Goal: Browse casually: Explore the website without a specific task or goal

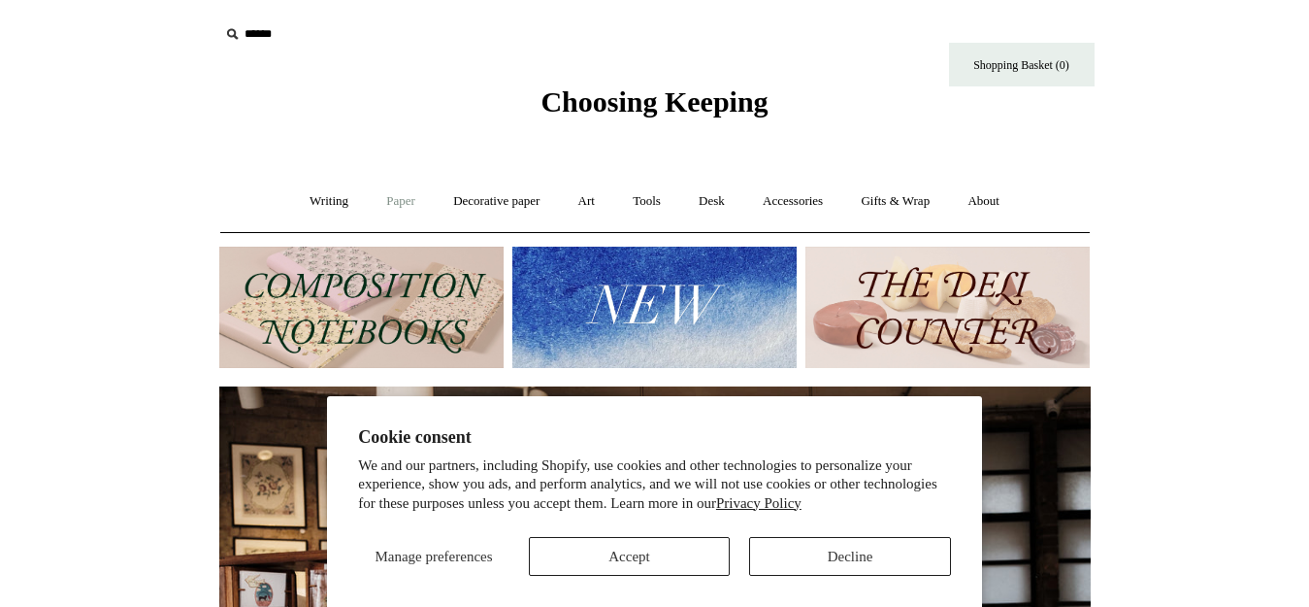
scroll to position [97, 0]
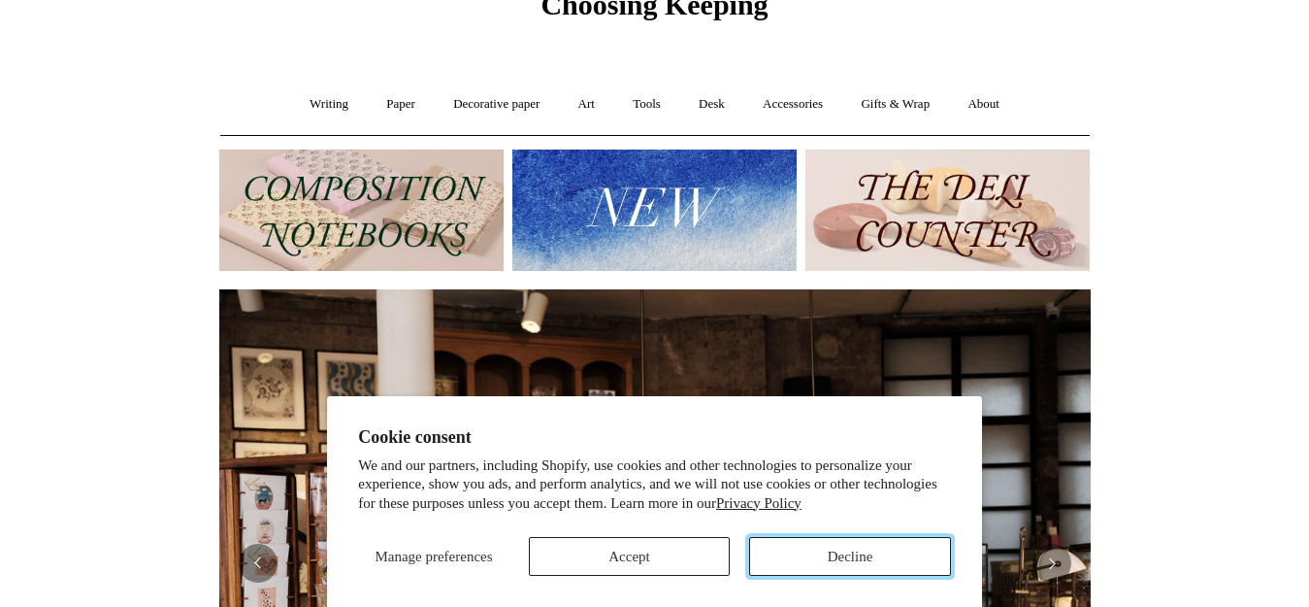
click at [884, 560] on button "Decline" at bounding box center [850, 556] width 202 height 39
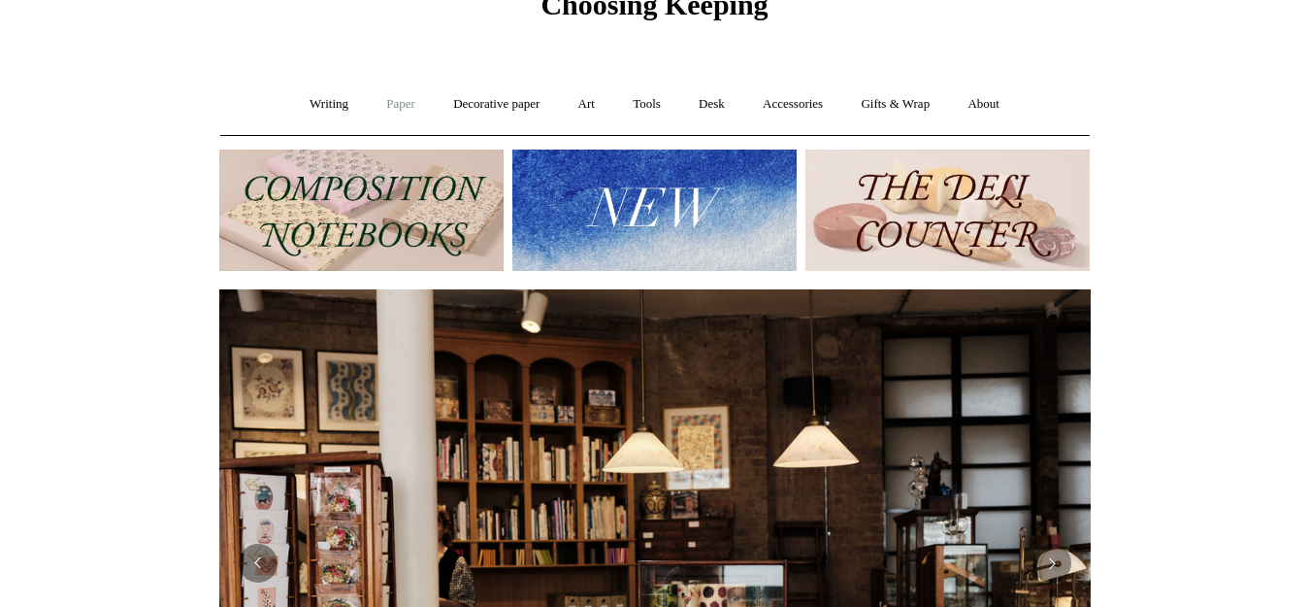
click at [389, 104] on link "Paper +" at bounding box center [401, 104] width 64 height 51
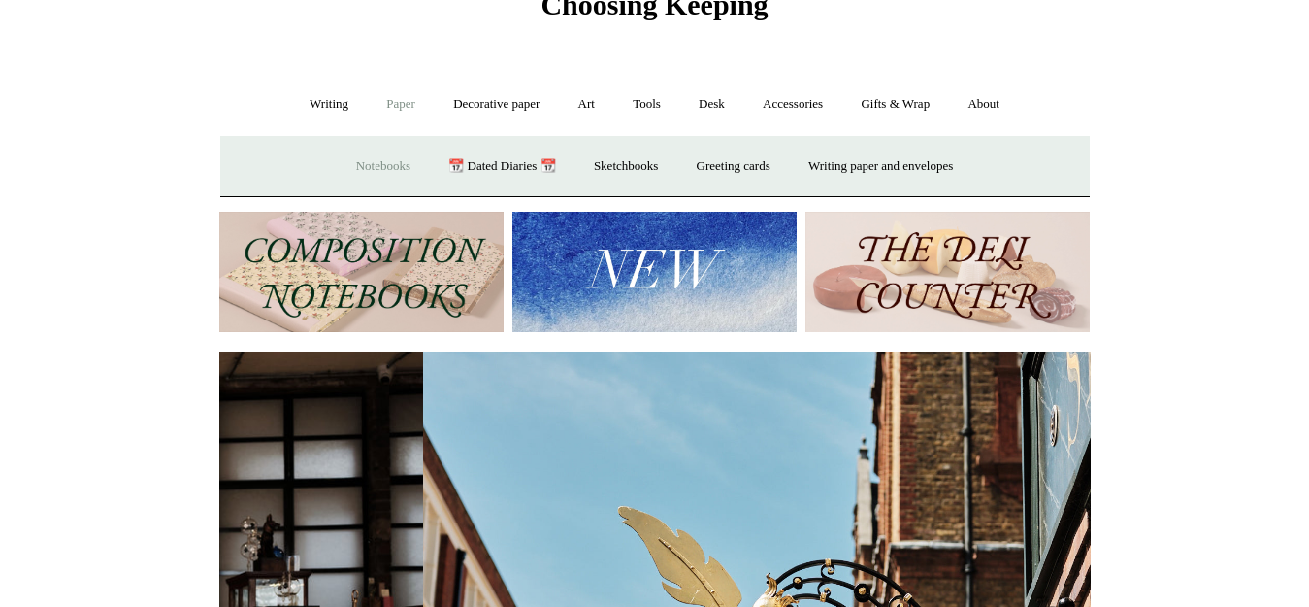
scroll to position [0, 872]
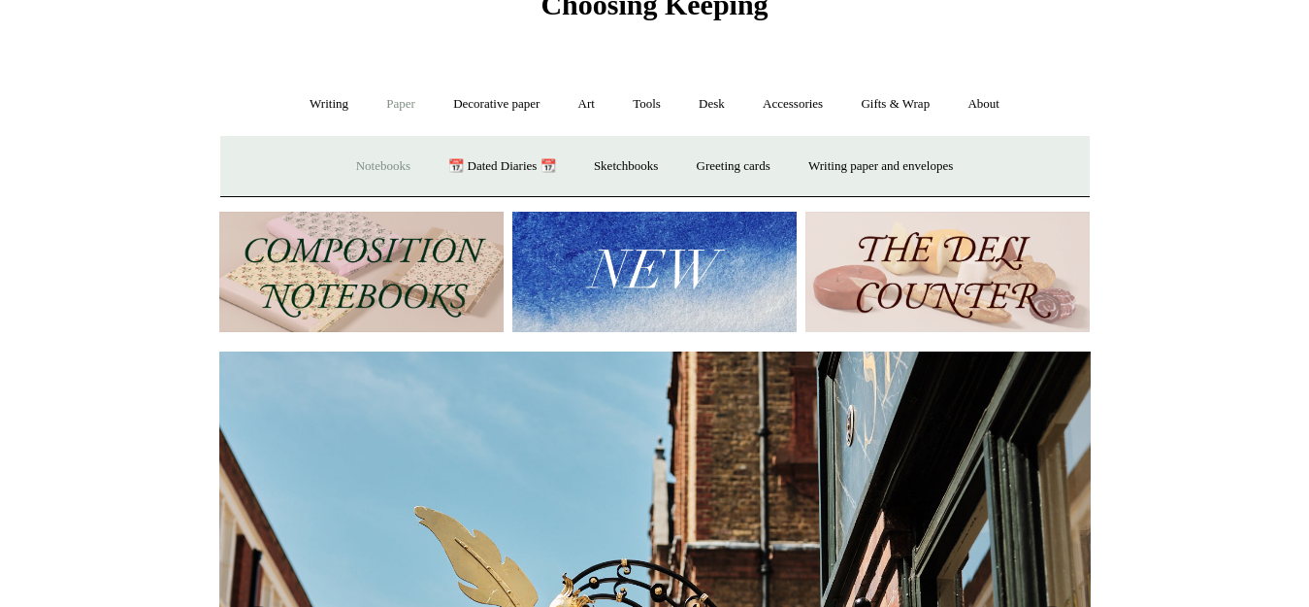
click at [382, 167] on link "Notebooks +" at bounding box center [383, 166] width 89 height 51
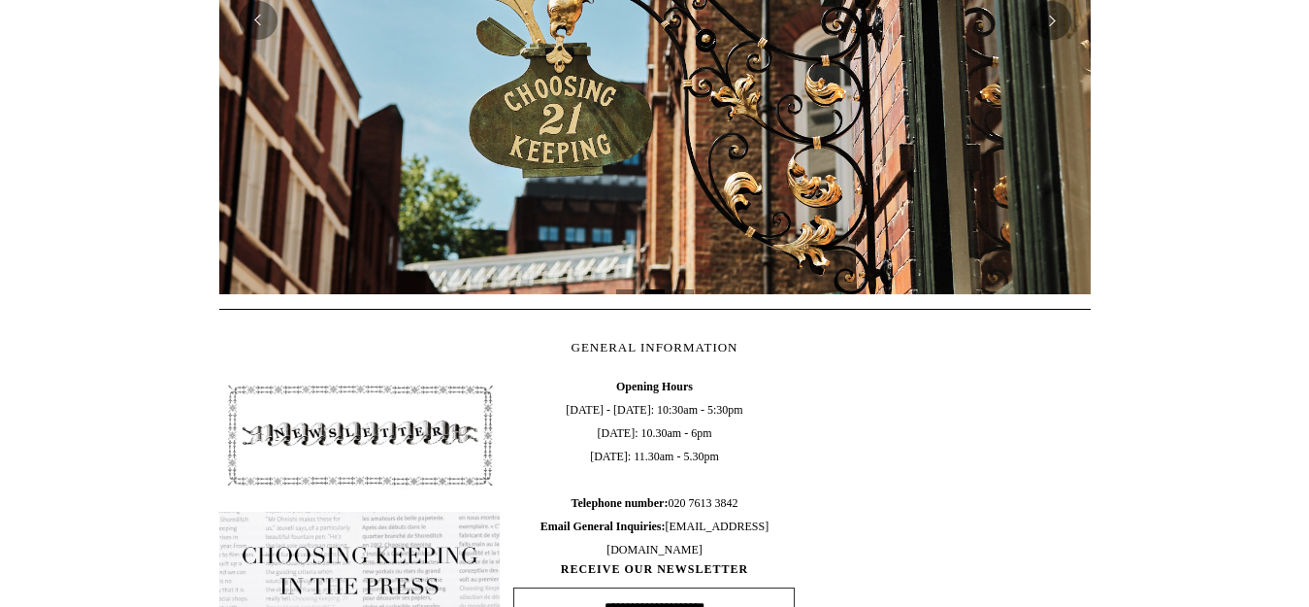
scroll to position [569, 0]
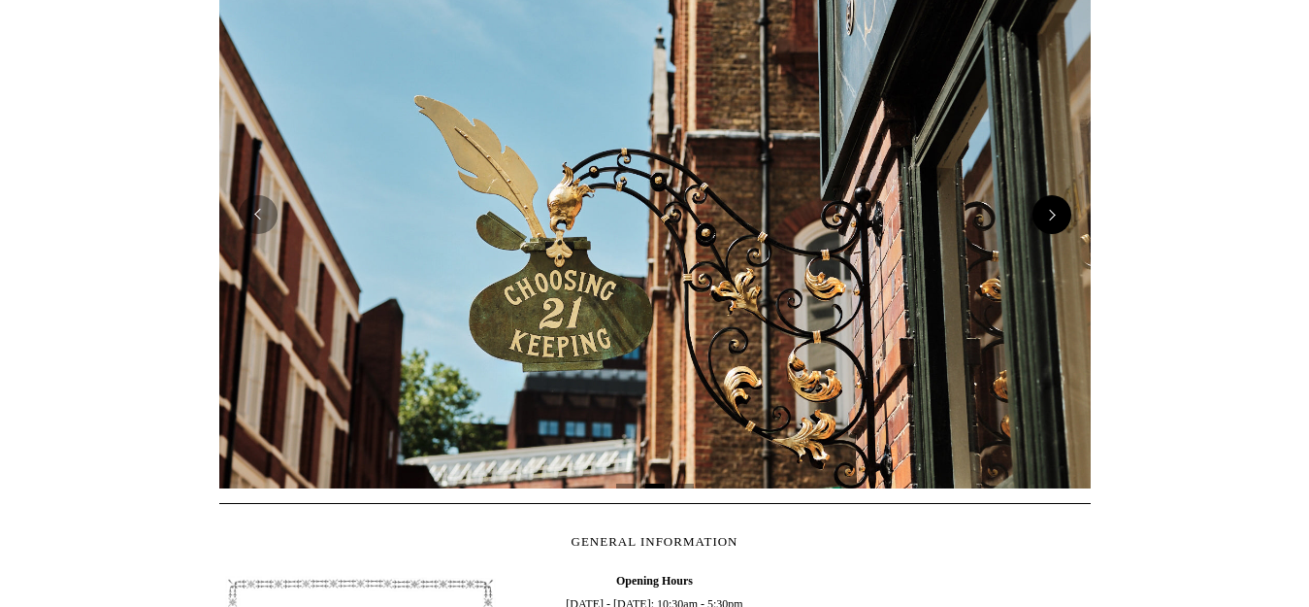
click at [1067, 216] on button "Next" at bounding box center [1052, 214] width 39 height 39
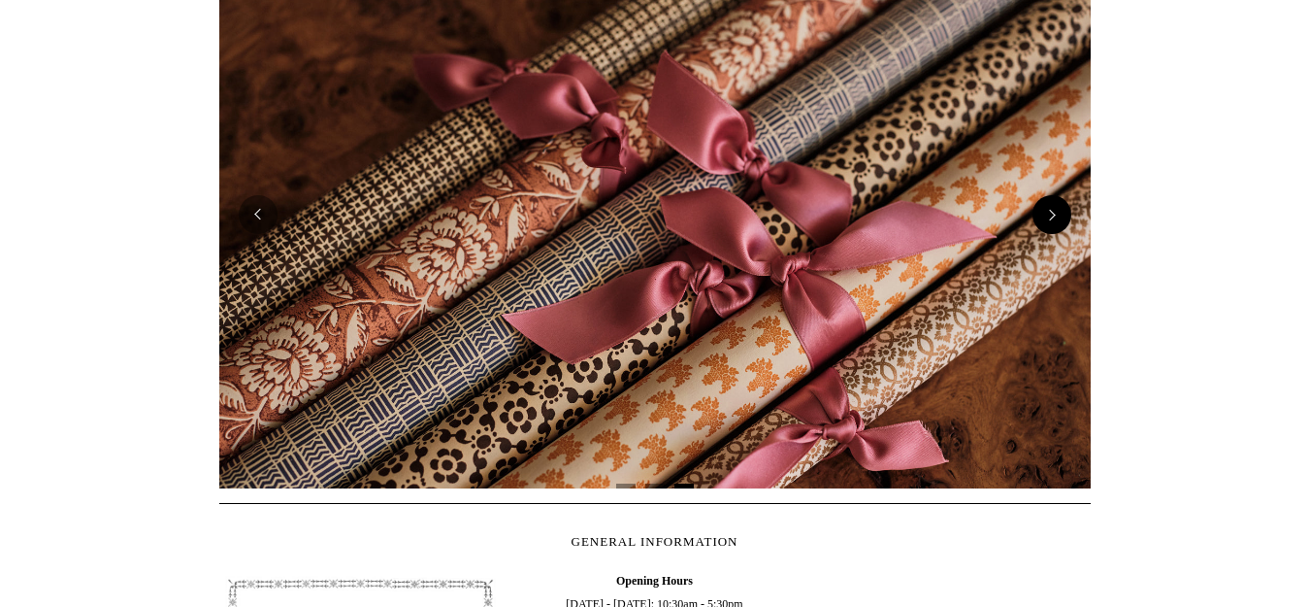
click at [1067, 216] on button "Next" at bounding box center [1052, 214] width 39 height 39
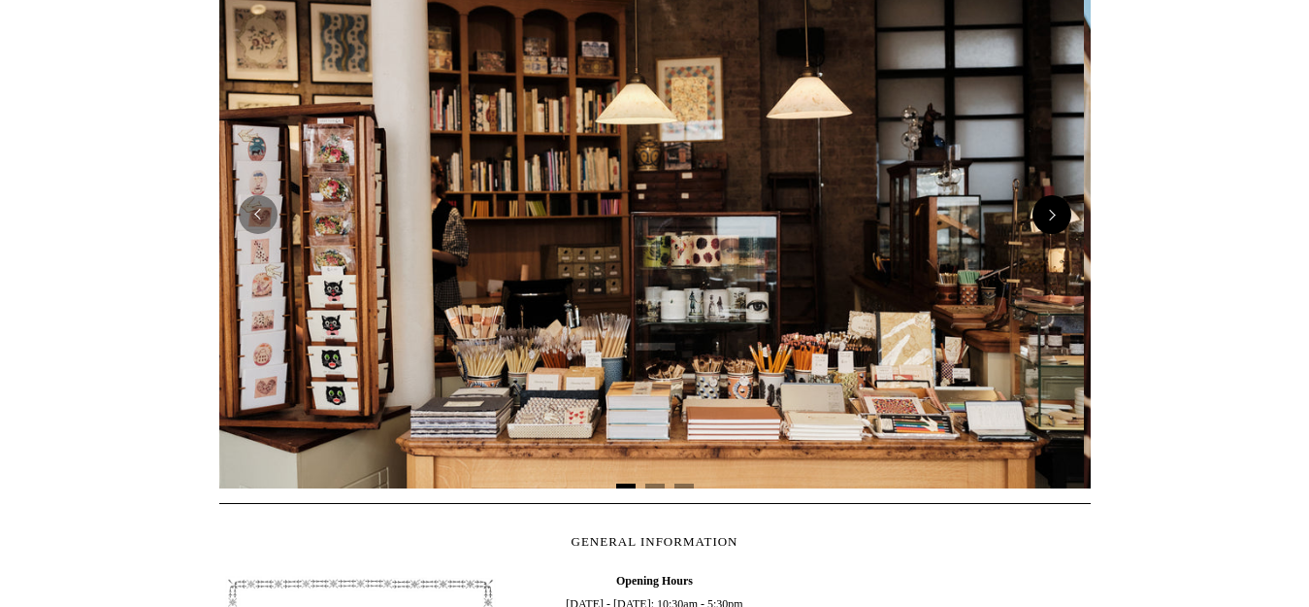
scroll to position [0, 0]
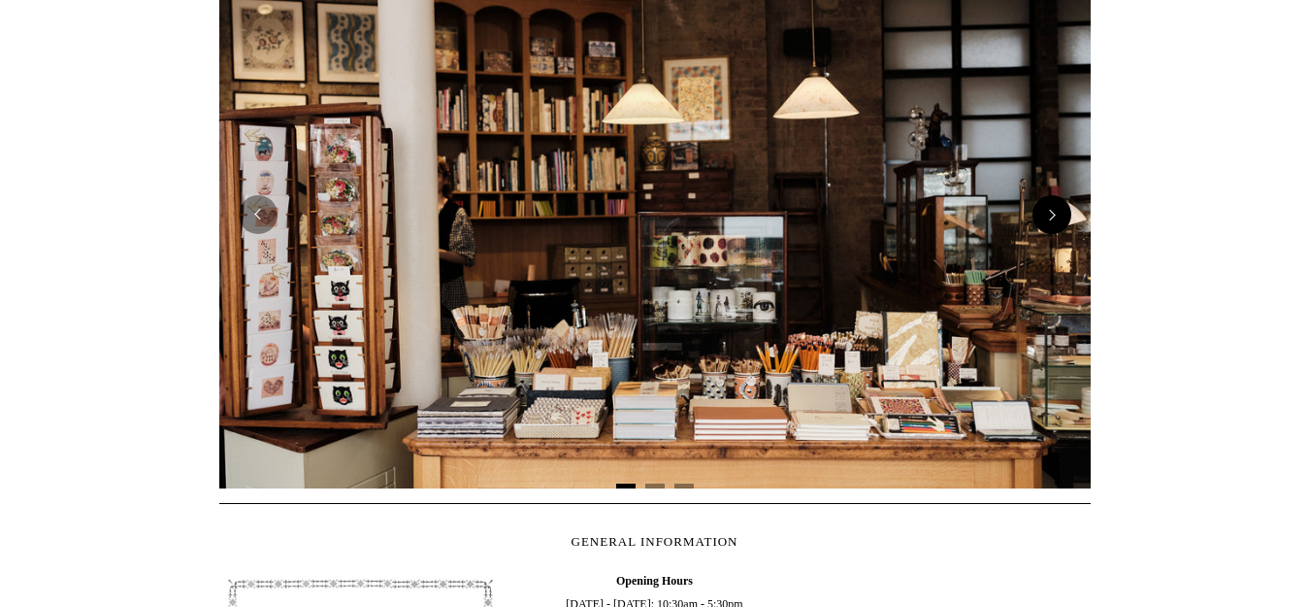
click at [1066, 211] on button "Next" at bounding box center [1052, 214] width 39 height 39
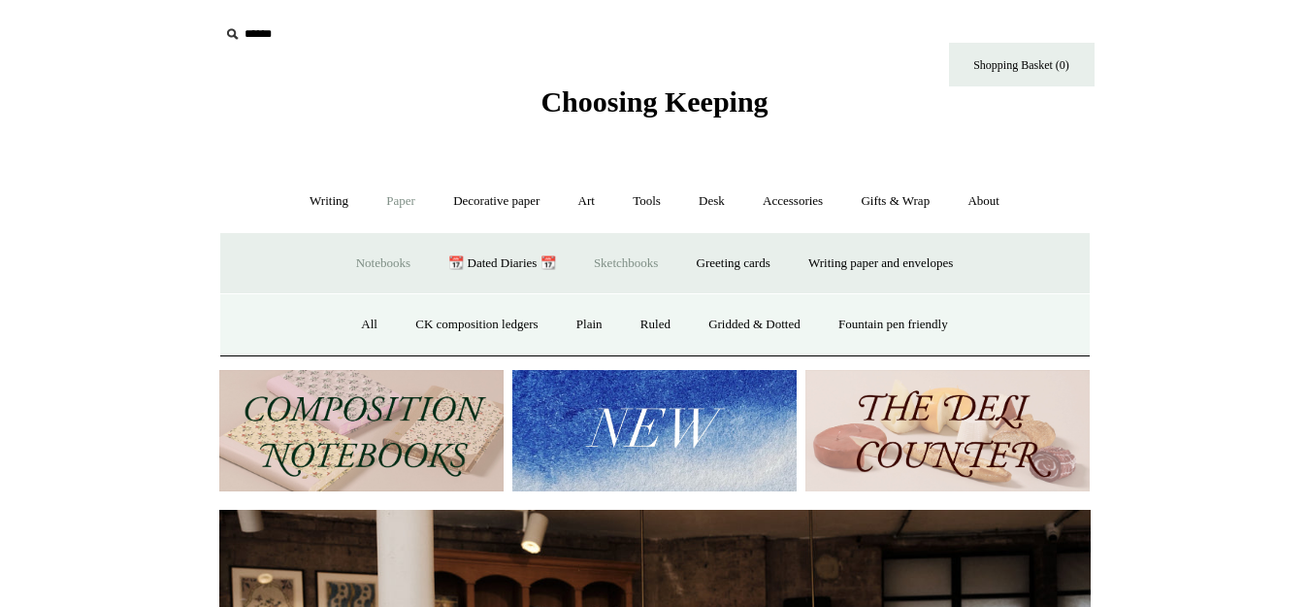
click at [624, 260] on link "Sketchbooks +" at bounding box center [626, 263] width 99 height 51
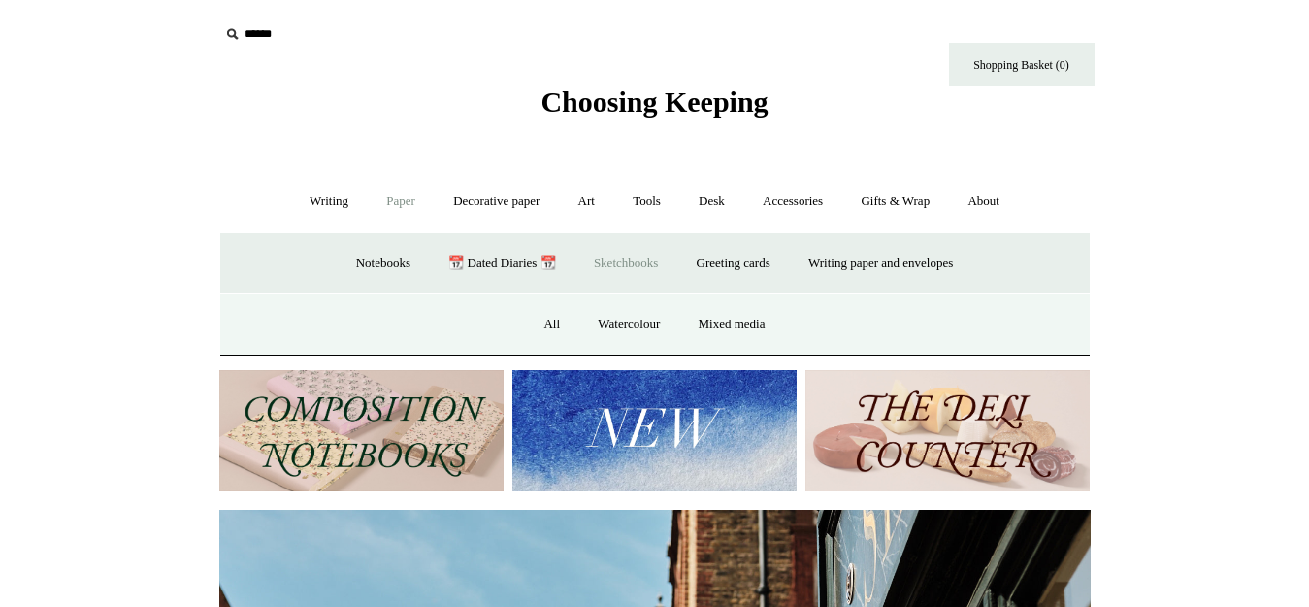
scroll to position [0, 872]
click at [623, 244] on link "Sketchbooks -" at bounding box center [626, 263] width 99 height 51
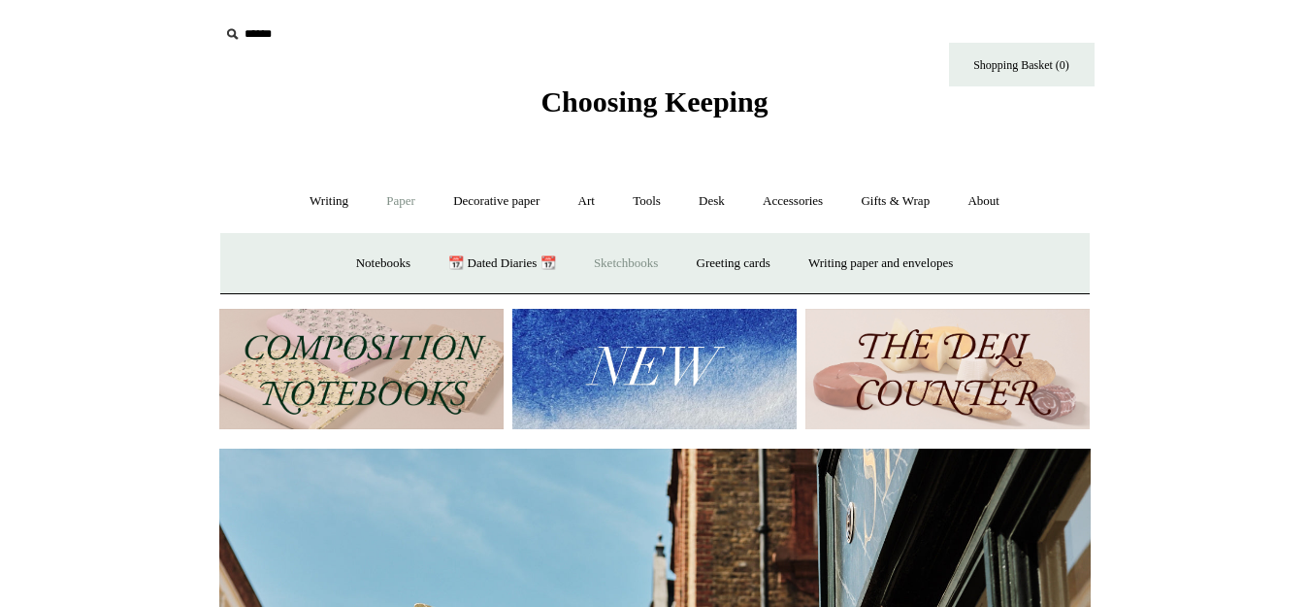
click at [622, 258] on link "Sketchbooks +" at bounding box center [626, 263] width 99 height 51
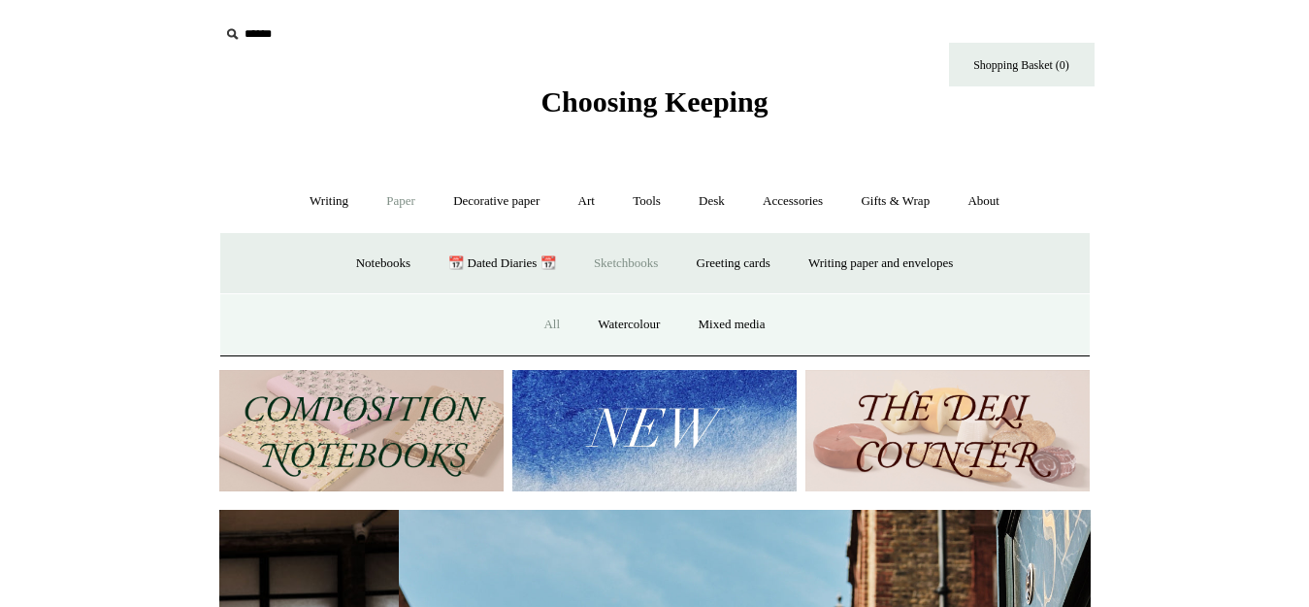
click at [546, 328] on link "All" at bounding box center [551, 324] width 51 height 51
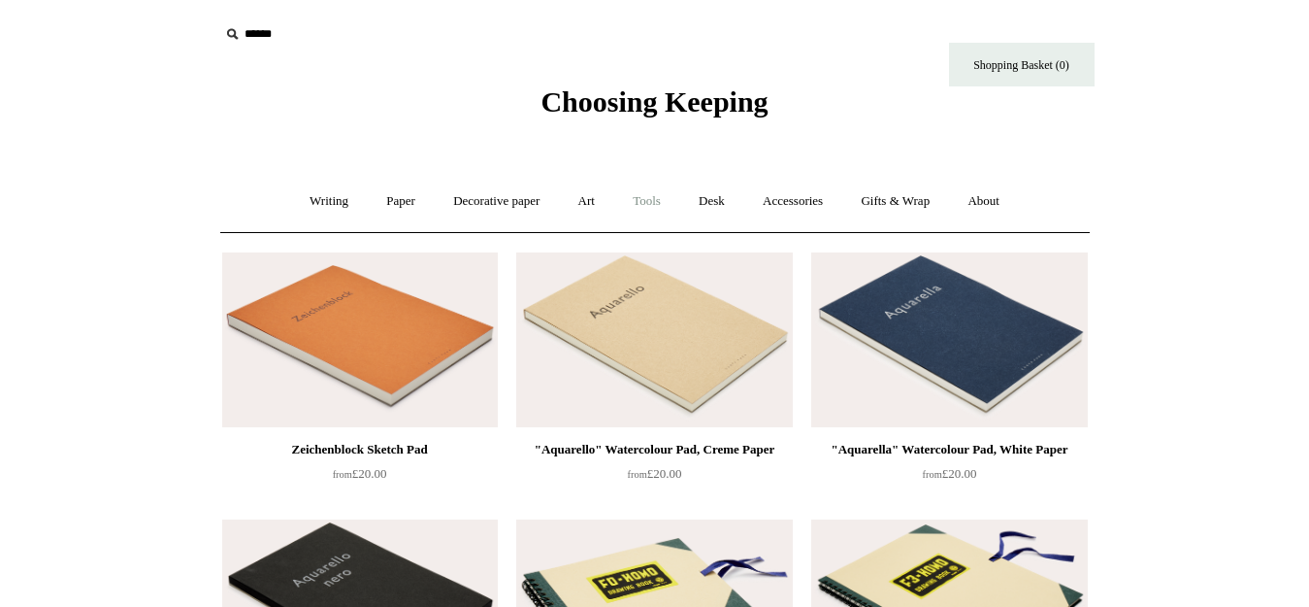
click at [639, 197] on link "Tools +" at bounding box center [646, 201] width 63 height 51
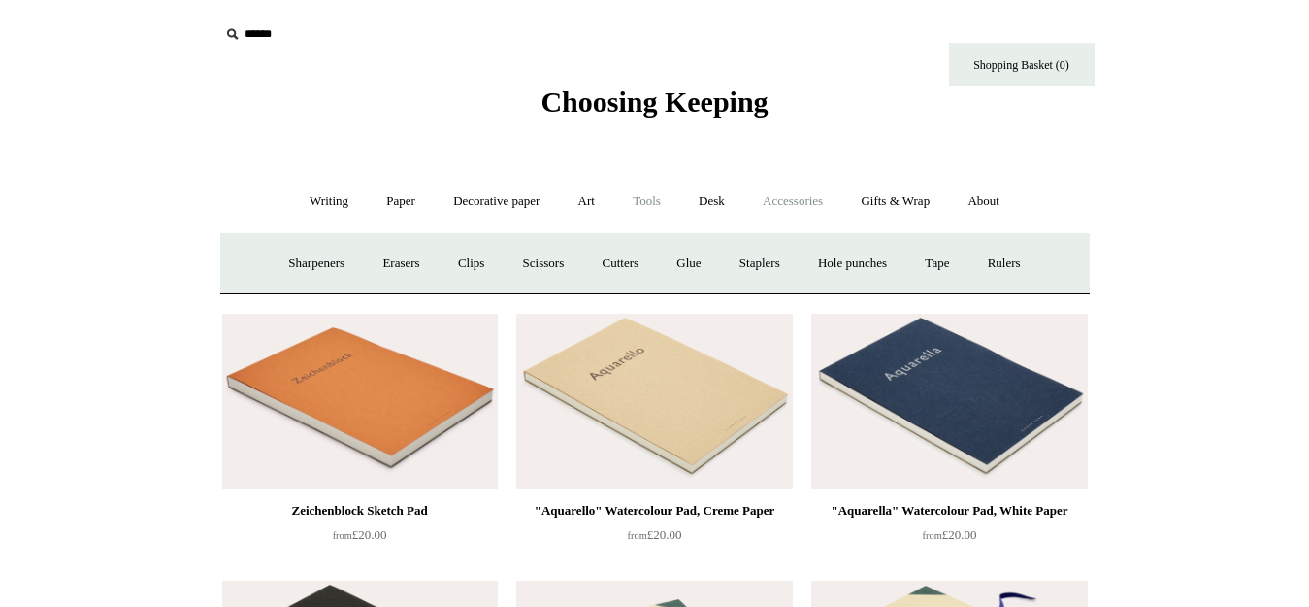
click at [800, 201] on link "Accessories +" at bounding box center [792, 201] width 95 height 51
click at [429, 259] on link "Pen cases" at bounding box center [439, 263] width 83 height 51
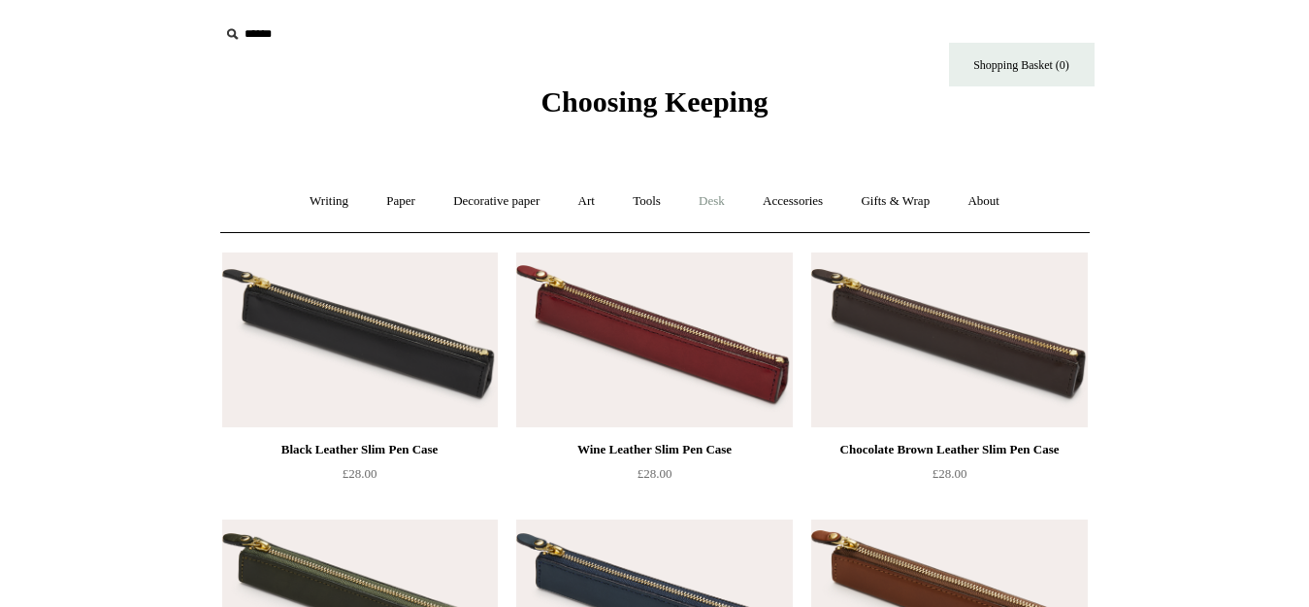
click at [719, 203] on link "Desk +" at bounding box center [711, 201] width 61 height 51
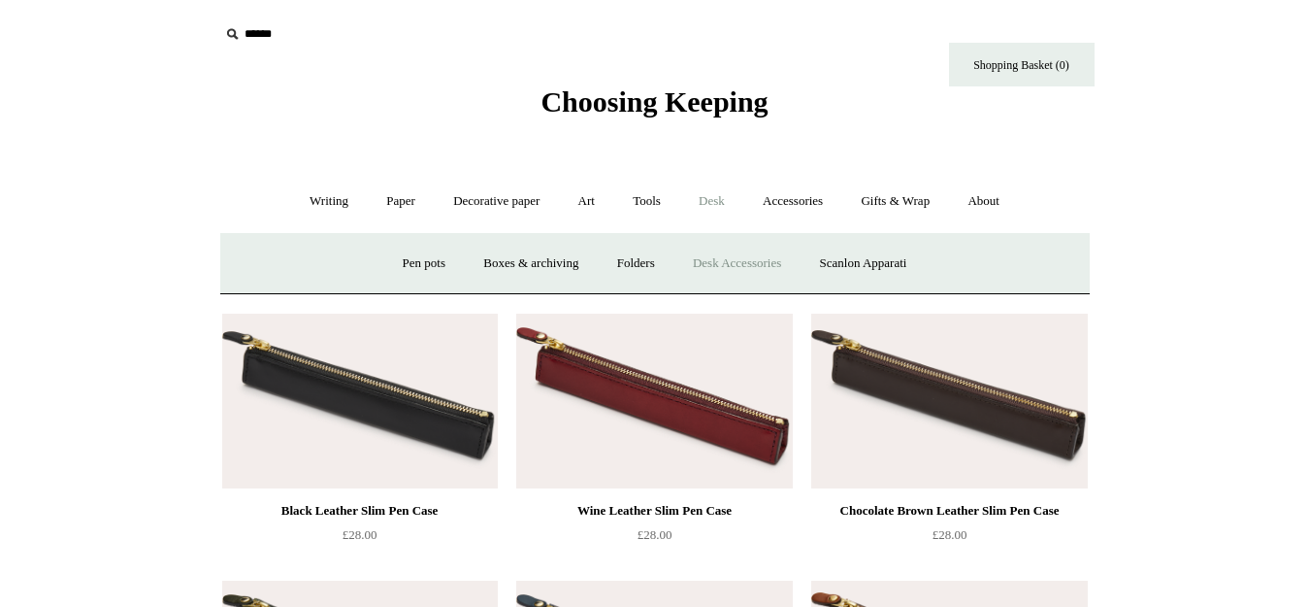
click at [721, 261] on link "Desk Accessories" at bounding box center [737, 263] width 123 height 51
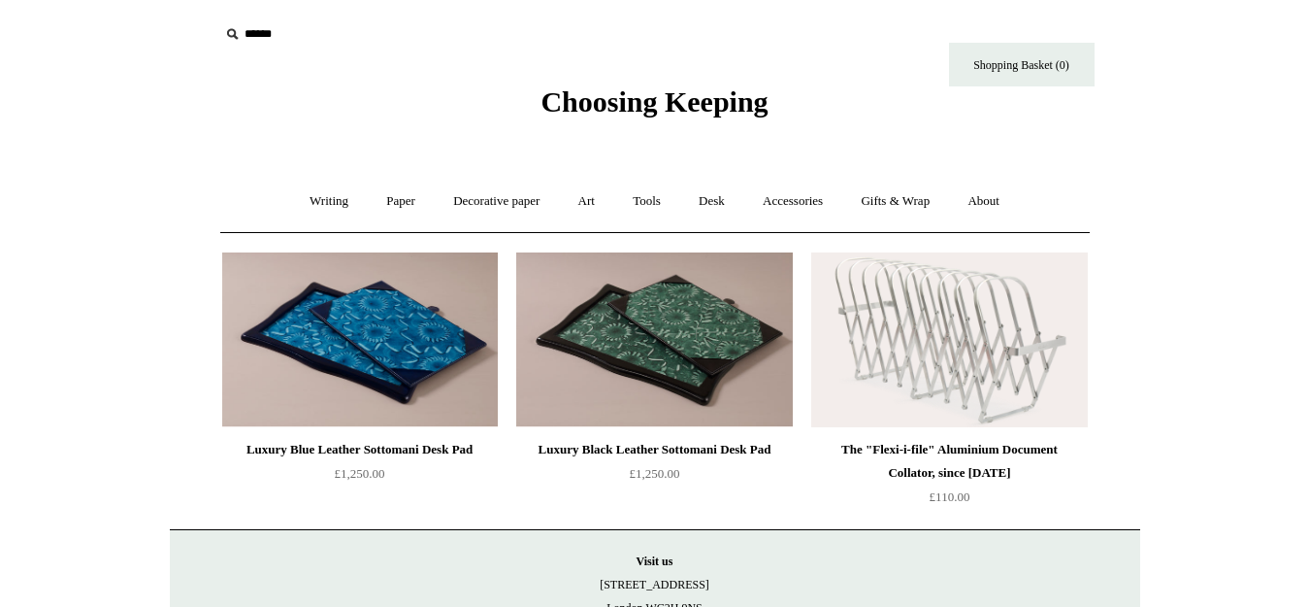
scroll to position [97, 0]
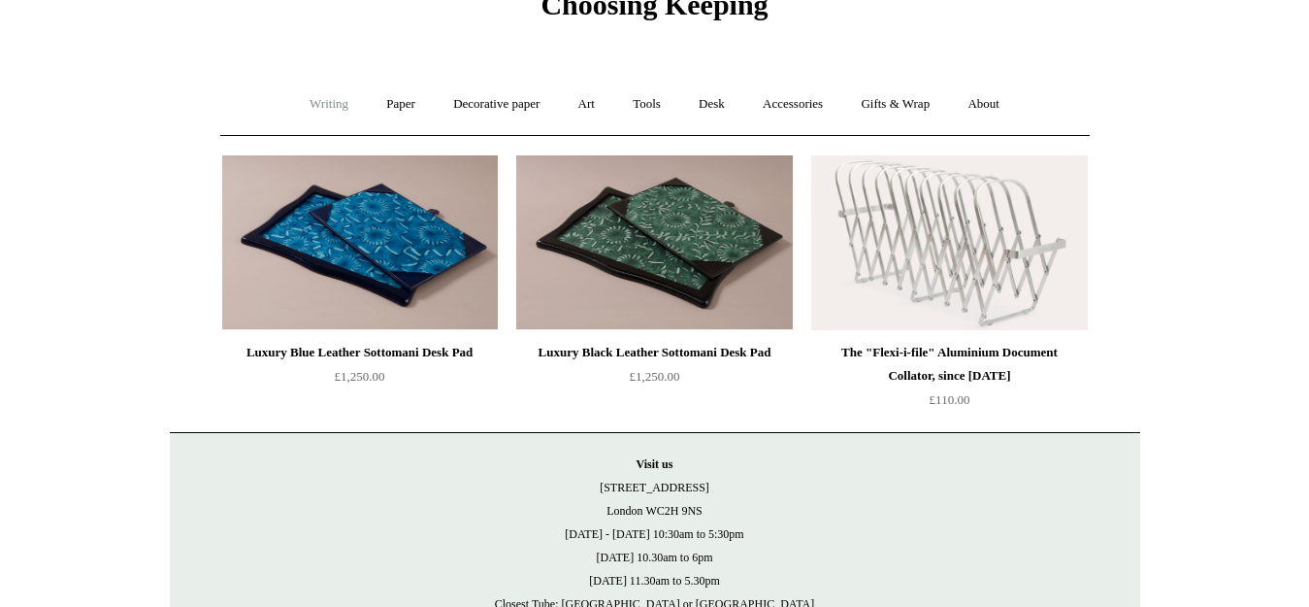
click at [308, 99] on link "Writing +" at bounding box center [329, 104] width 74 height 51
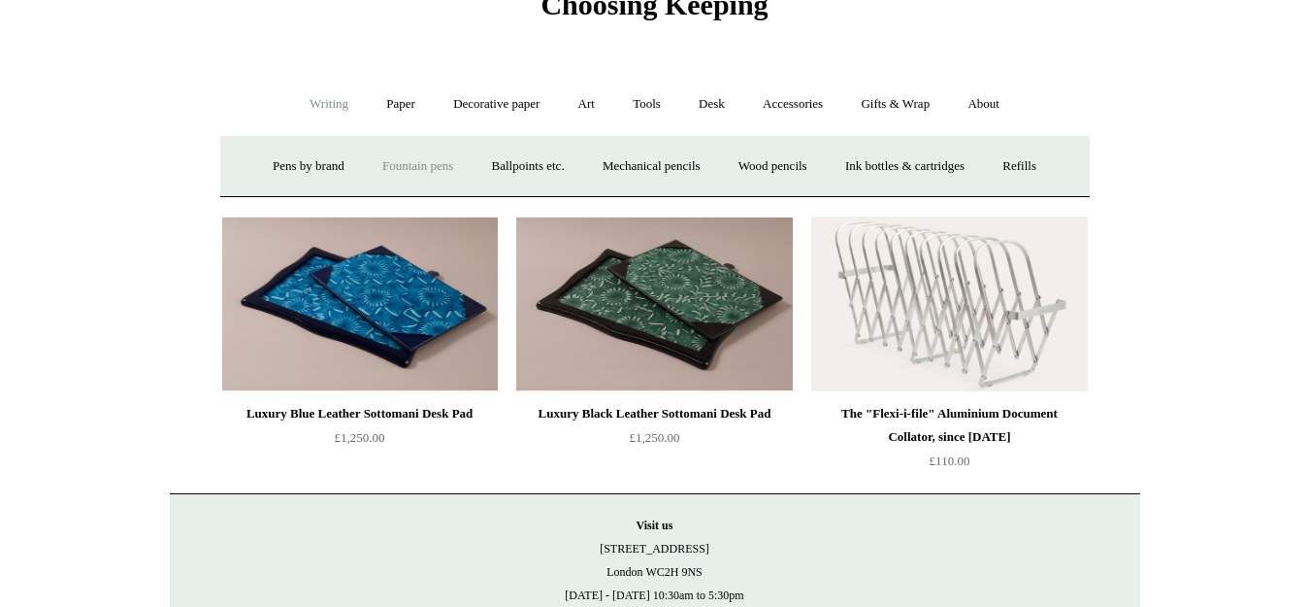
click at [400, 167] on link "Fountain pens +" at bounding box center [418, 166] width 106 height 51
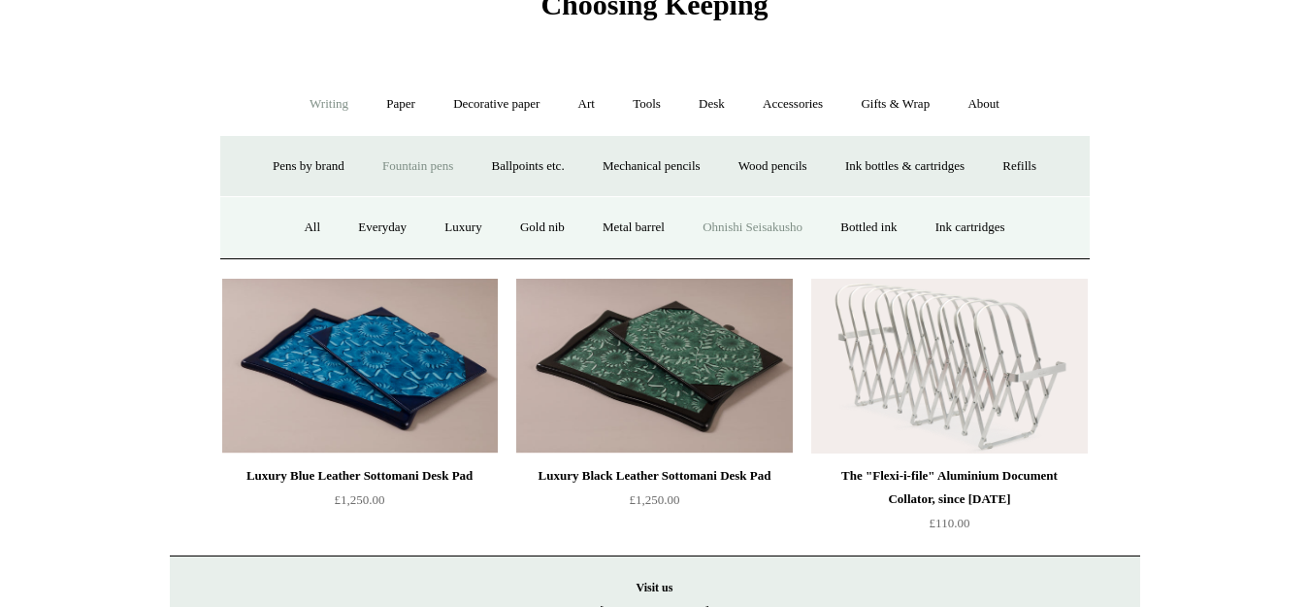
click at [786, 225] on link "Ohnishi Seisakusho" at bounding box center [752, 227] width 135 height 51
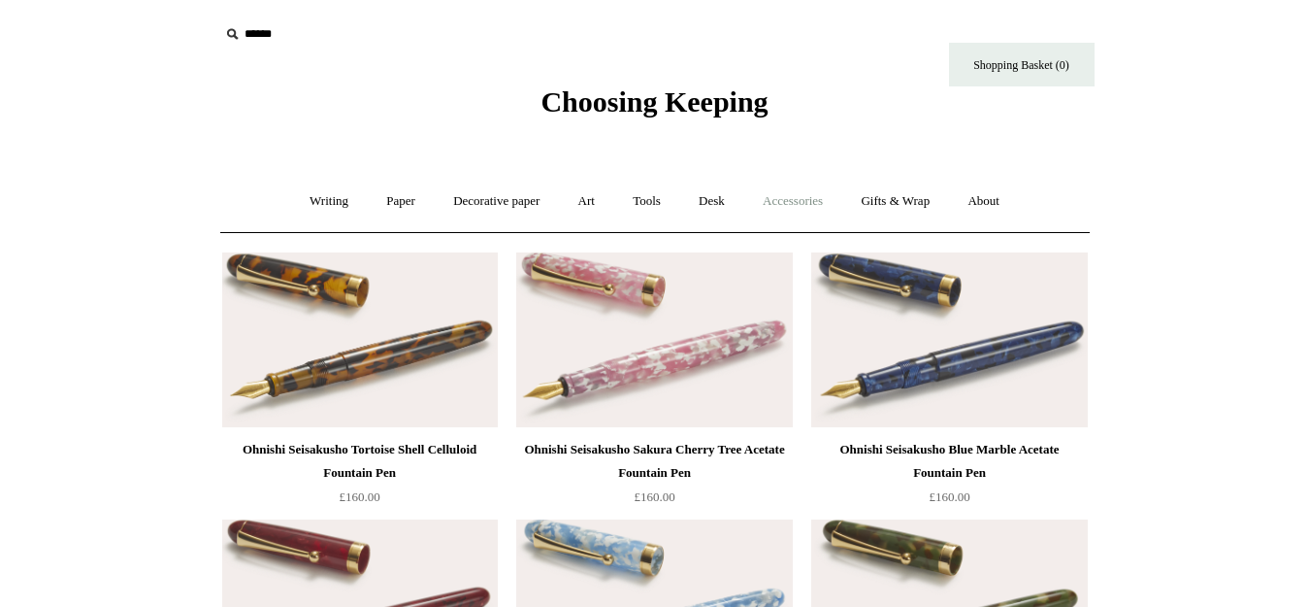
click at [821, 201] on link "Accessories +" at bounding box center [792, 201] width 95 height 51
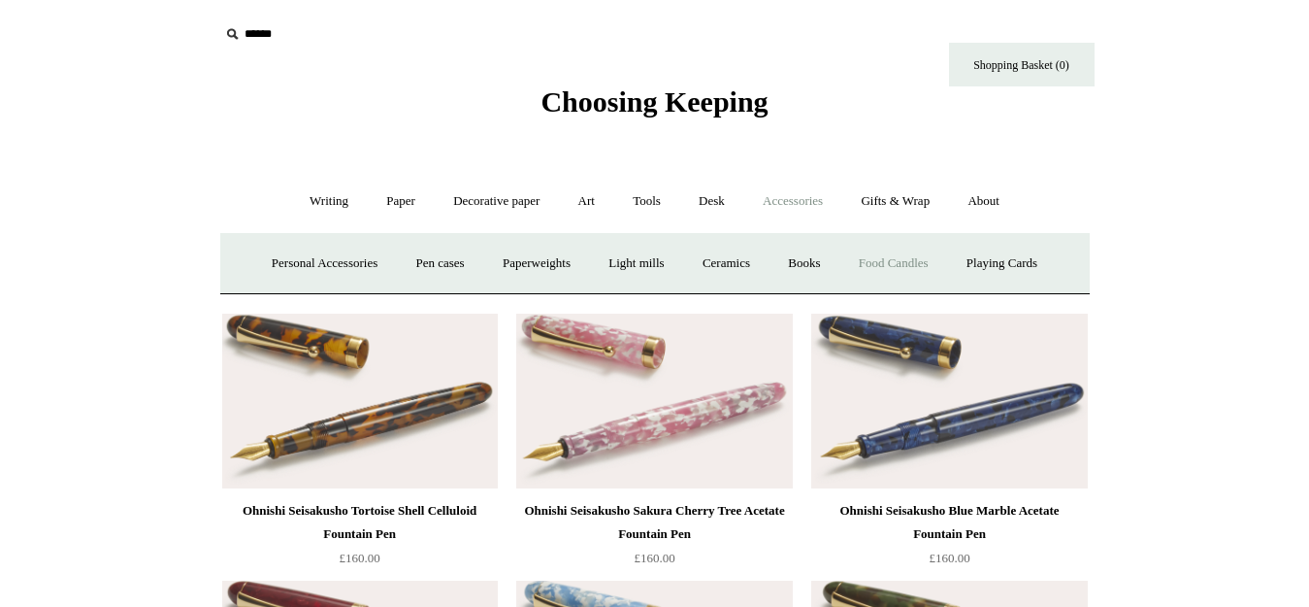
click at [902, 264] on link "Food Candles" at bounding box center [893, 263] width 105 height 51
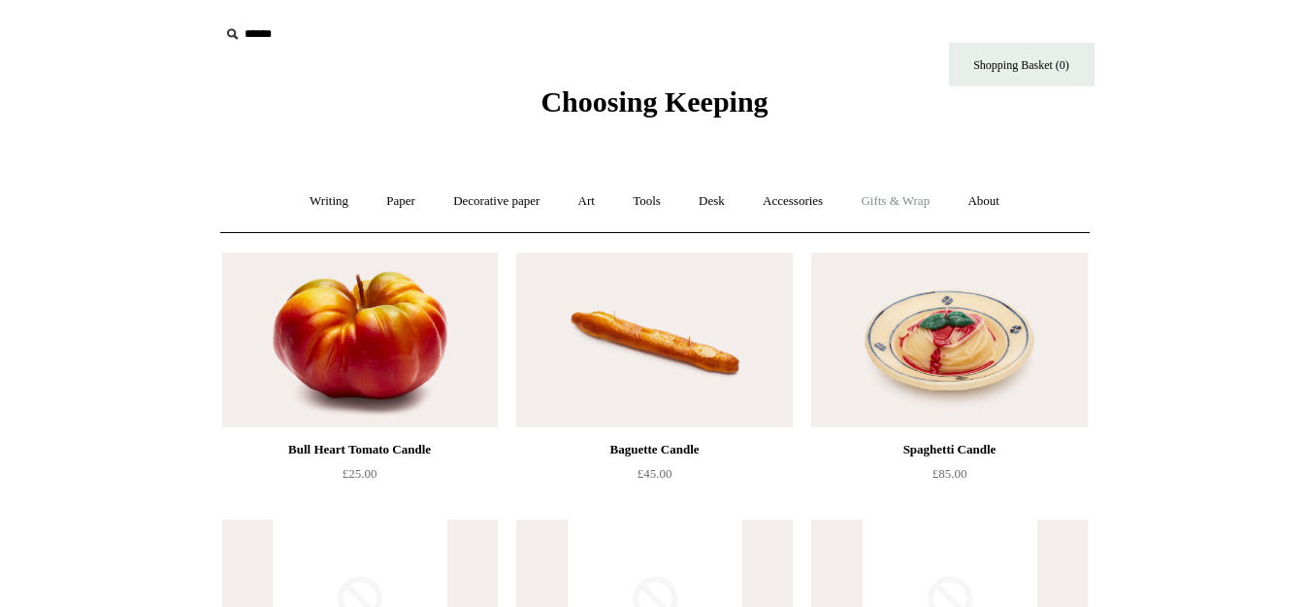
click at [912, 199] on link "Gifts & Wrap +" at bounding box center [895, 201] width 104 height 51
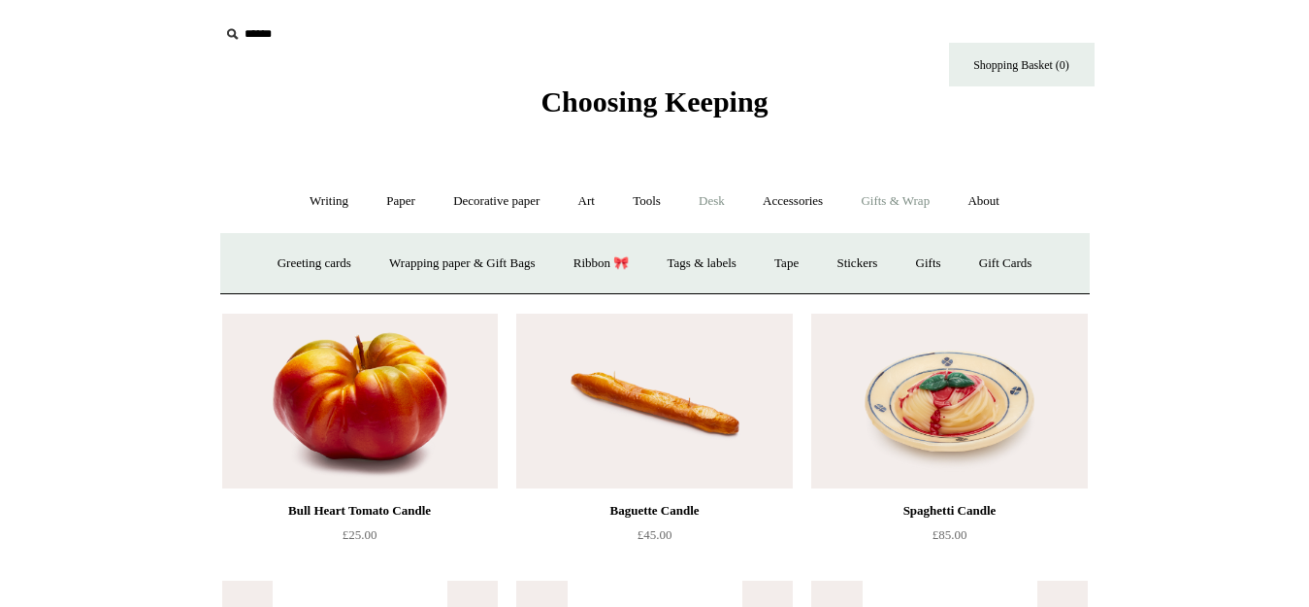
click at [705, 193] on link "Desk +" at bounding box center [711, 201] width 61 height 51
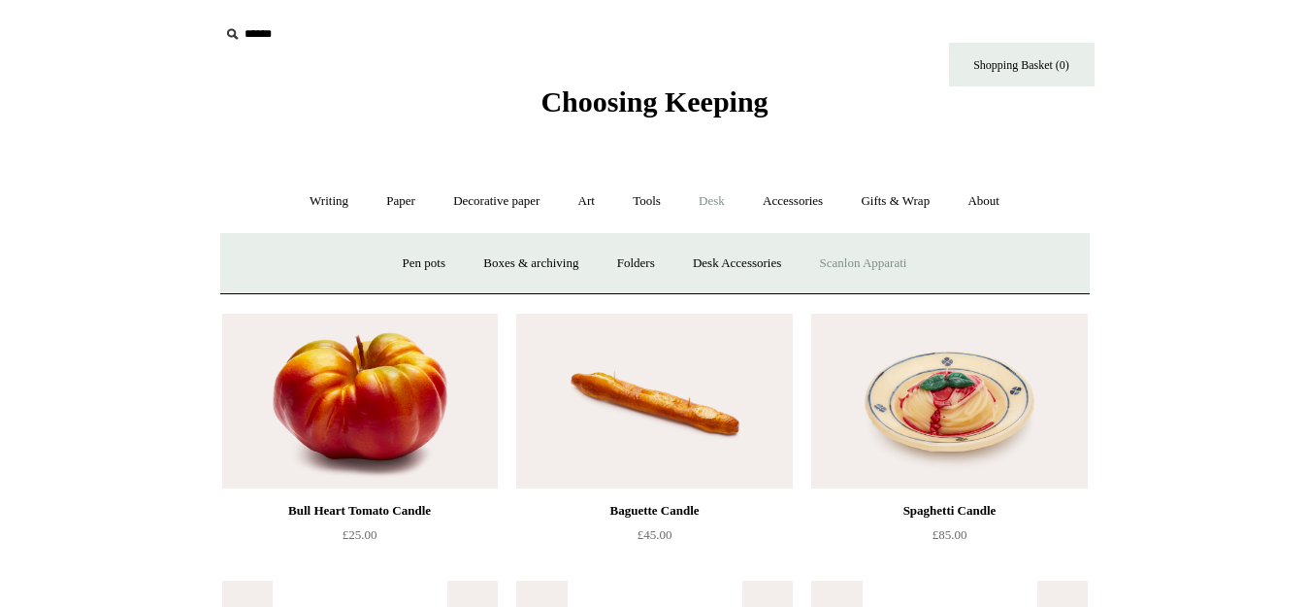
click at [918, 261] on link "Scanlon Apparati" at bounding box center [864, 263] width 122 height 51
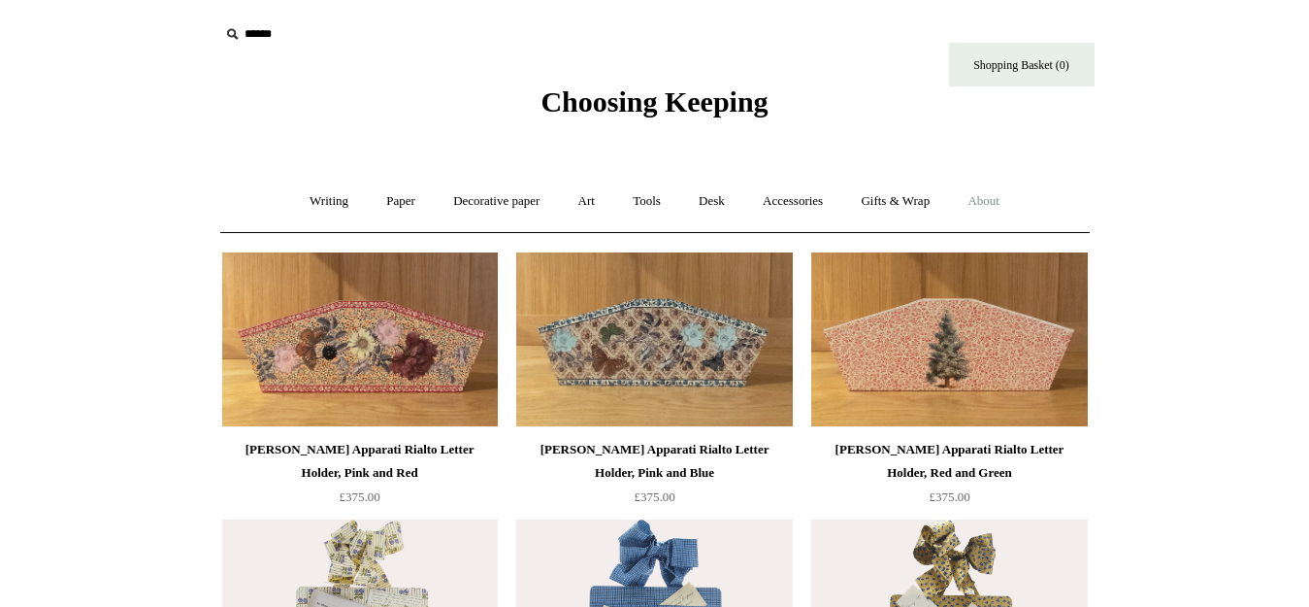
click at [998, 191] on link "About +" at bounding box center [983, 201] width 67 height 51
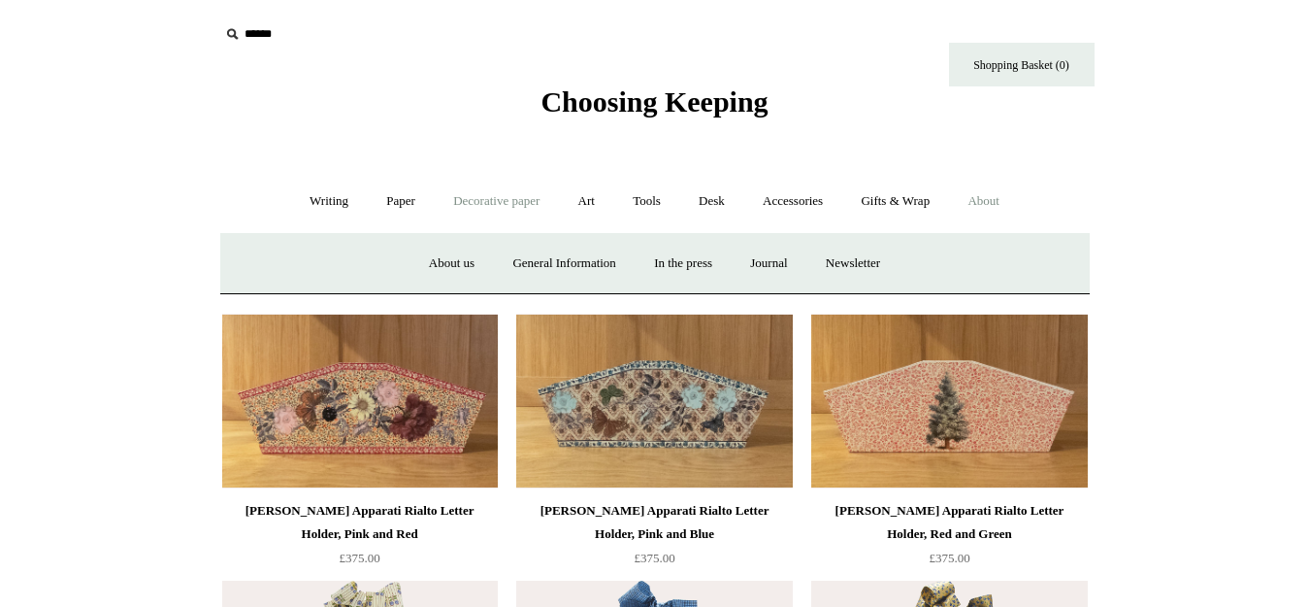
click at [489, 201] on link "Decorative paper +" at bounding box center [496, 201] width 121 height 51
click at [807, 259] on link "Japanese" at bounding box center [806, 263] width 80 height 51
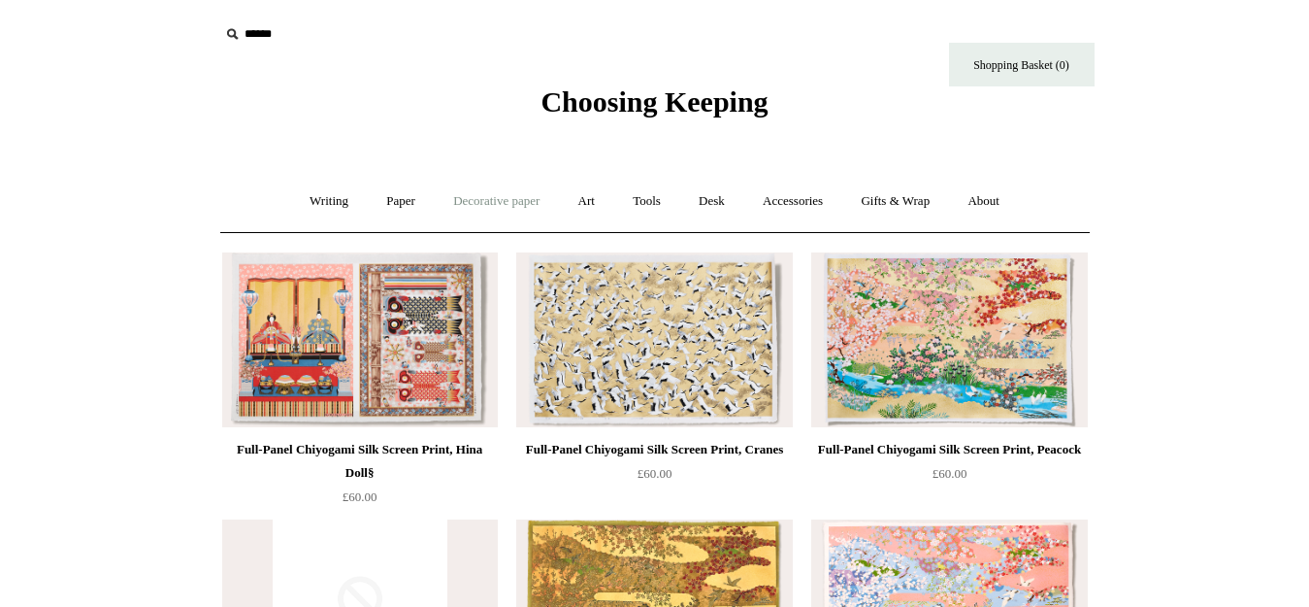
click at [480, 196] on link "Decorative paper +" at bounding box center [496, 201] width 121 height 51
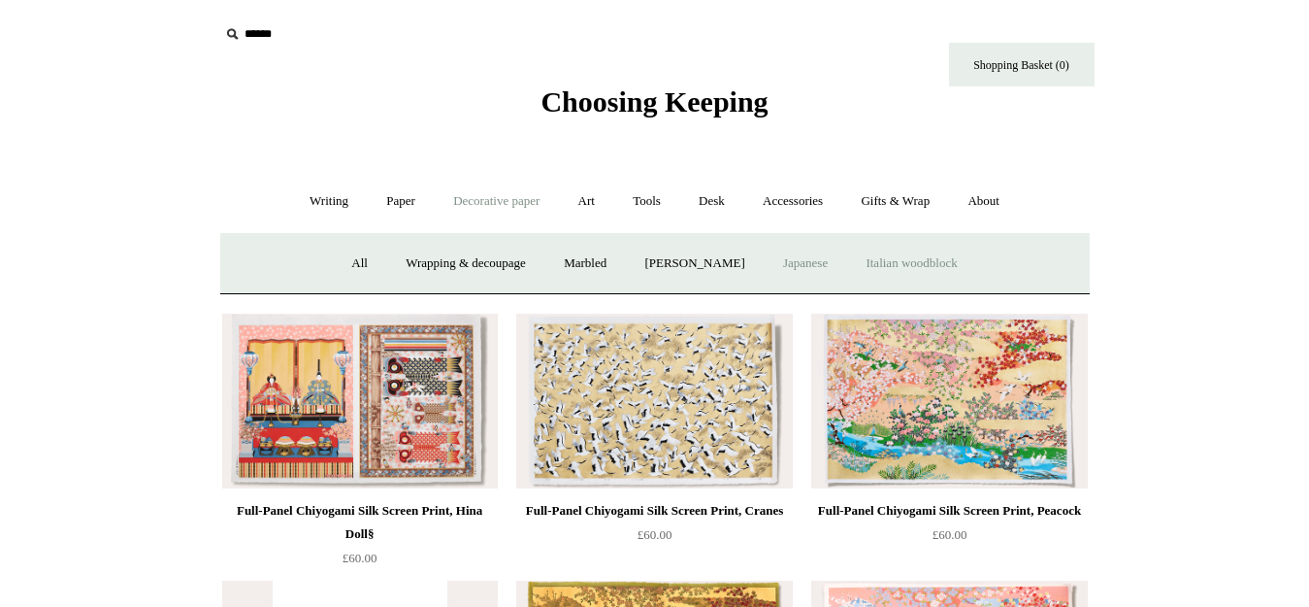
click at [919, 267] on link "Italian woodblock" at bounding box center [911, 263] width 126 height 51
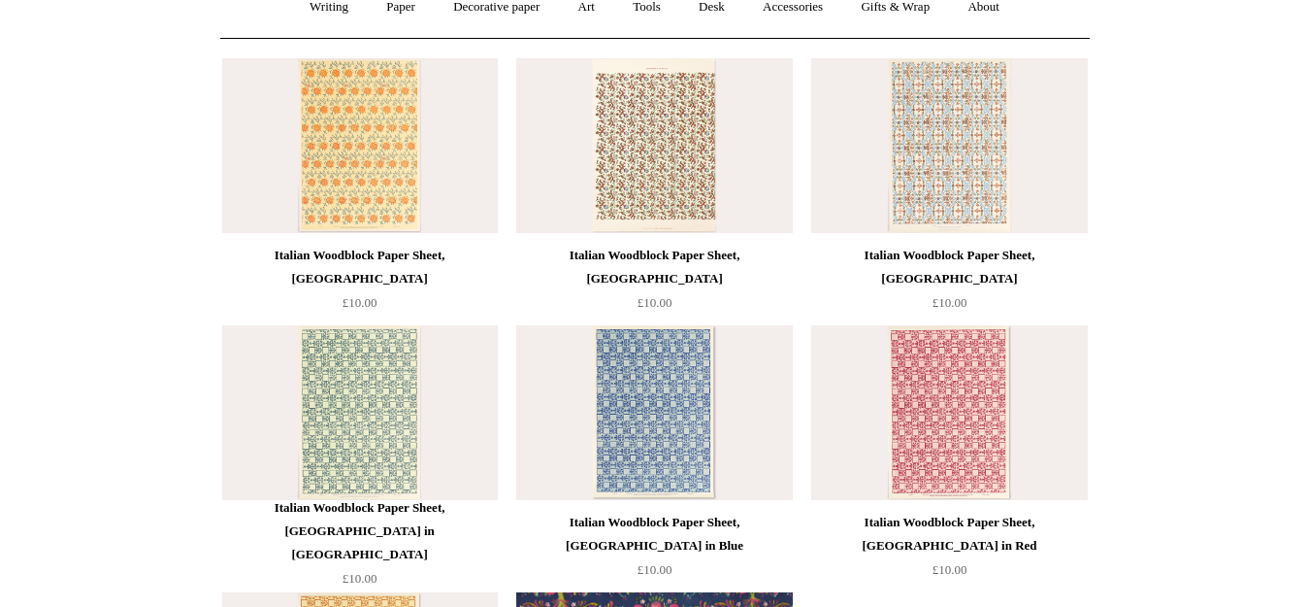
scroll to position [97, 0]
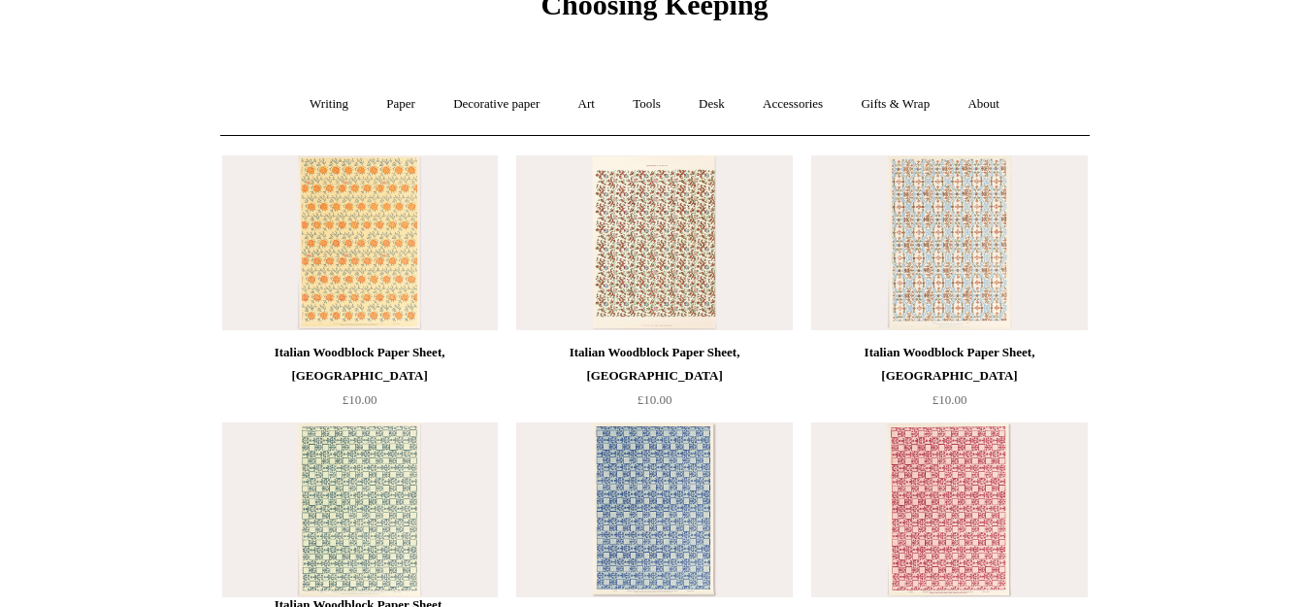
click at [388, 253] on img at bounding box center [360, 242] width 276 height 175
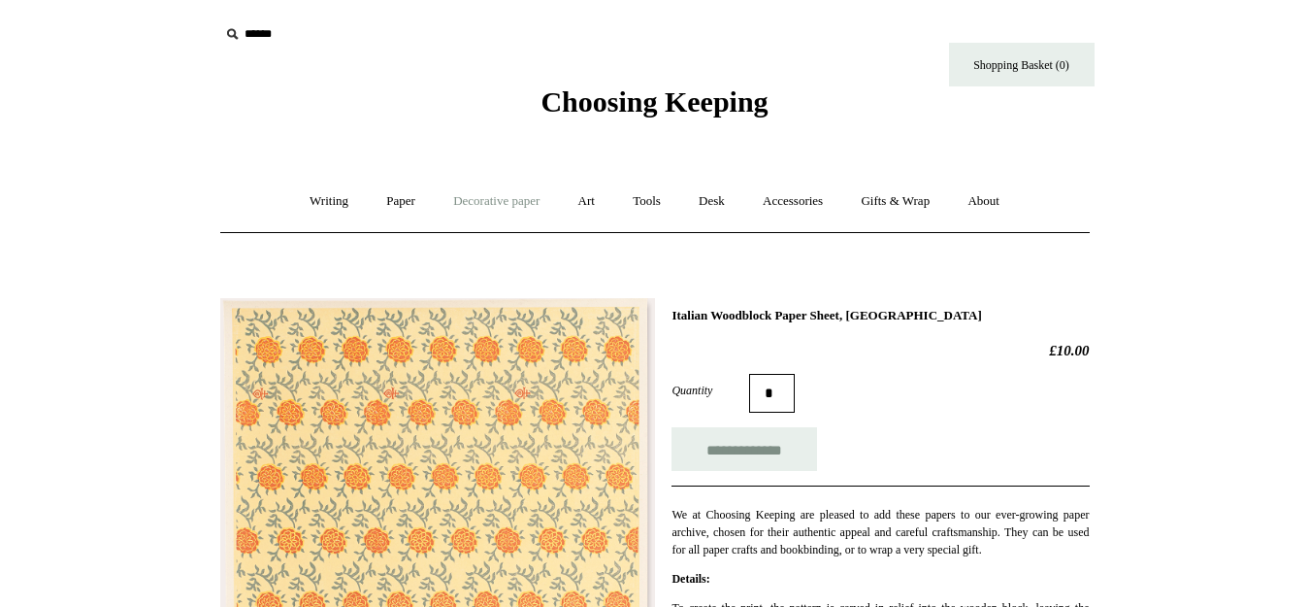
click at [482, 190] on link "Decorative paper +" at bounding box center [496, 201] width 121 height 51
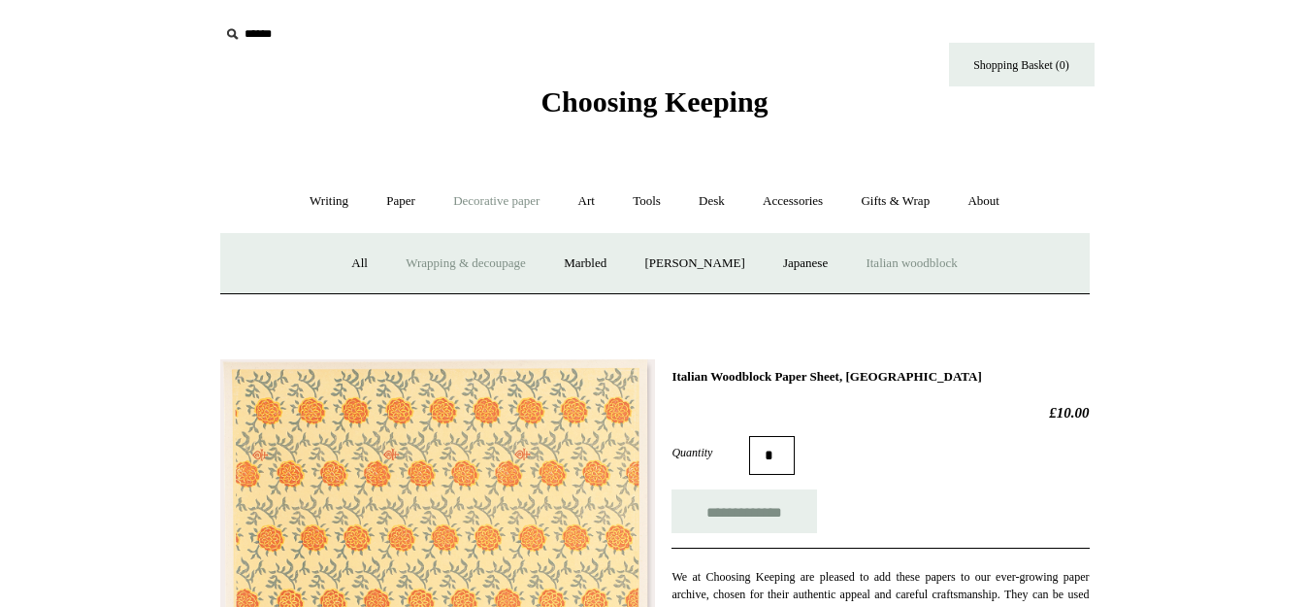
click at [503, 270] on link "Wrapping & decoupage" at bounding box center [465, 263] width 155 height 51
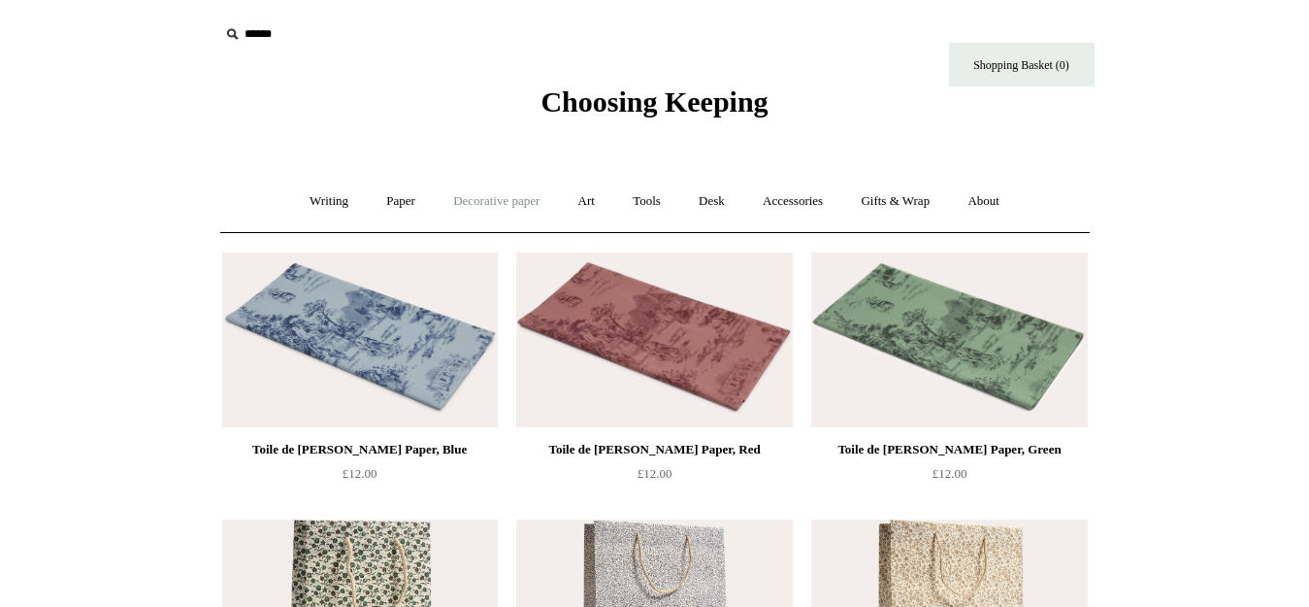
click at [497, 200] on link "Decorative paper +" at bounding box center [496, 201] width 121 height 51
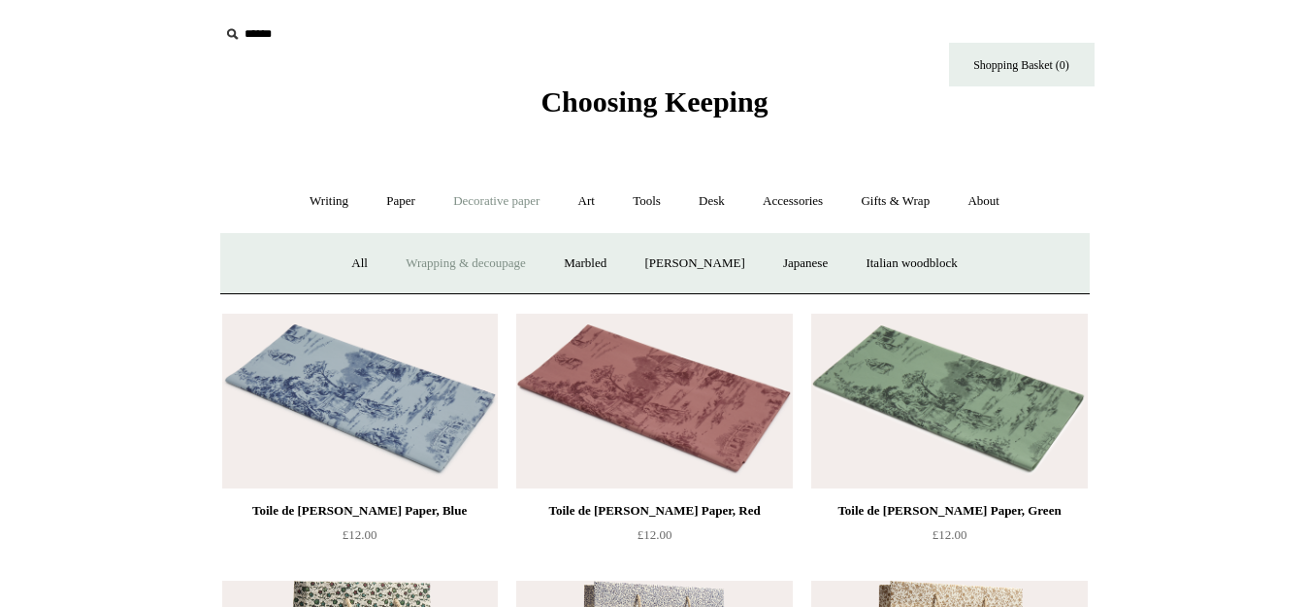
scroll to position [97, 0]
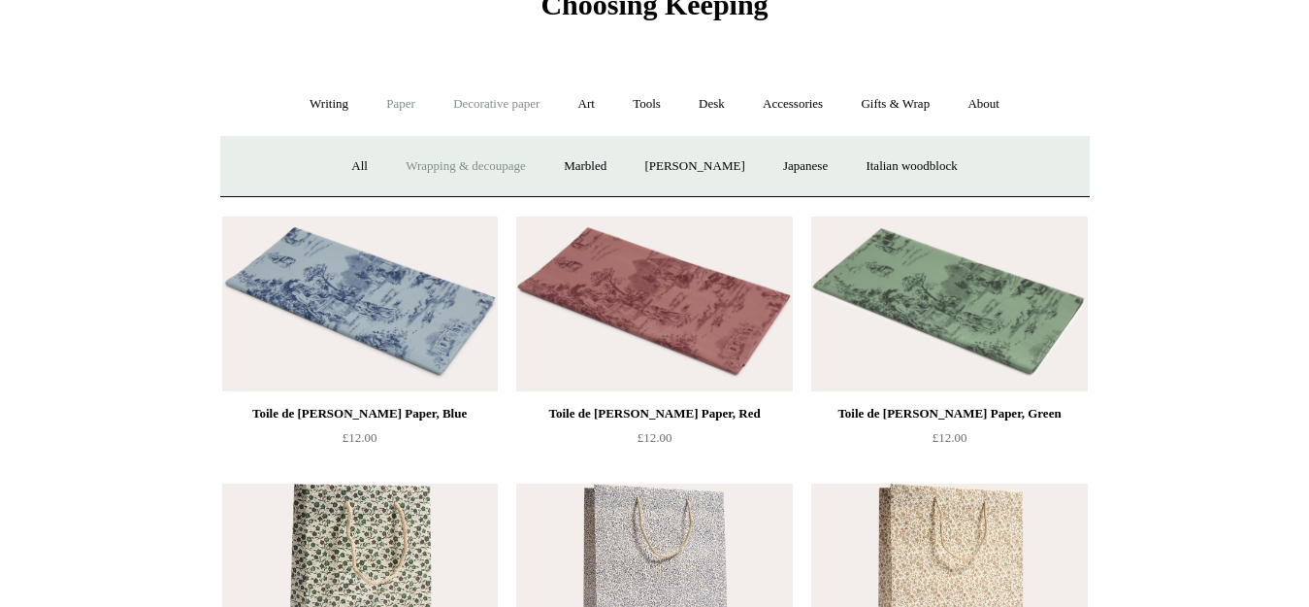
click at [379, 95] on link "Paper +" at bounding box center [401, 104] width 64 height 51
